Goal: Navigation & Orientation: Find specific page/section

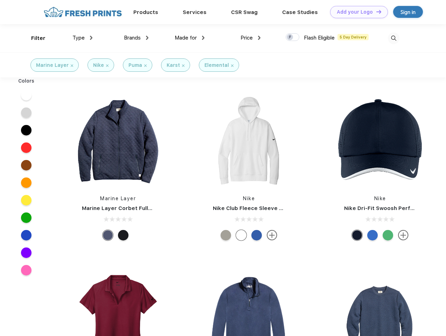
click at [356, 12] on link "Add your Logo Design Tool" at bounding box center [359, 12] width 58 height 12
click at [0, 0] on div "Design Tool" at bounding box center [0, 0] width 0 height 0
click at [375, 12] on link "Add your Logo Design Tool" at bounding box center [359, 12] width 58 height 12
click at [34, 38] on div "Filter" at bounding box center [38, 38] width 14 height 8
click at [83, 38] on span "Type" at bounding box center [78, 38] width 12 height 6
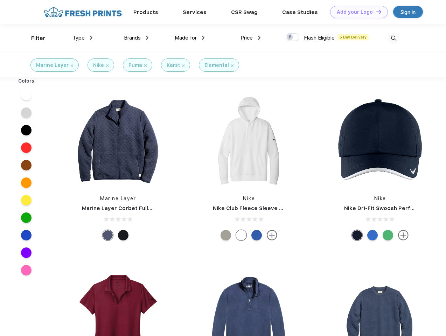
click at [136, 38] on span "Brands" at bounding box center [132, 38] width 17 height 6
click at [190, 38] on span "Made for" at bounding box center [186, 38] width 22 height 6
click at [250, 38] on span "Price" at bounding box center [246, 38] width 12 height 6
click at [292, 37] on div at bounding box center [292, 37] width 14 height 8
click at [290, 37] on input "checkbox" at bounding box center [287, 35] width 5 height 5
